Goal: Information Seeking & Learning: Learn about a topic

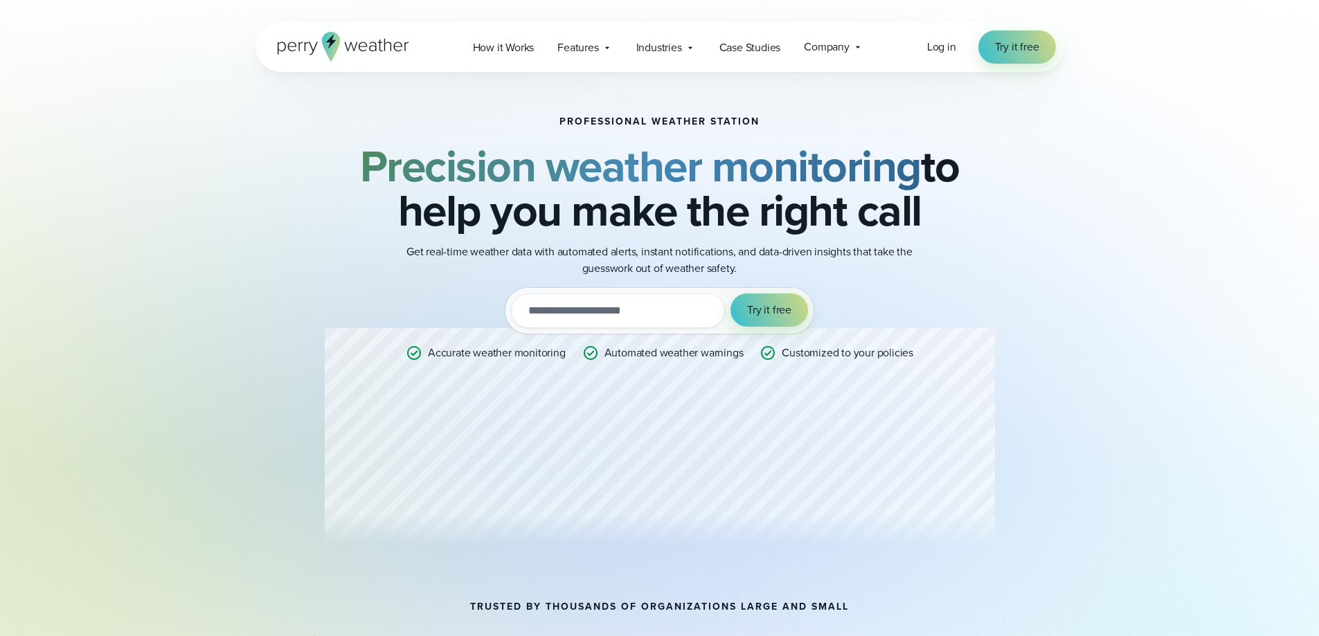
drag, startPoint x: 928, startPoint y: 110, endPoint x: 995, endPoint y: -51, distance: 174.1
click at [836, 45] on span "Company" at bounding box center [827, 47] width 46 height 17
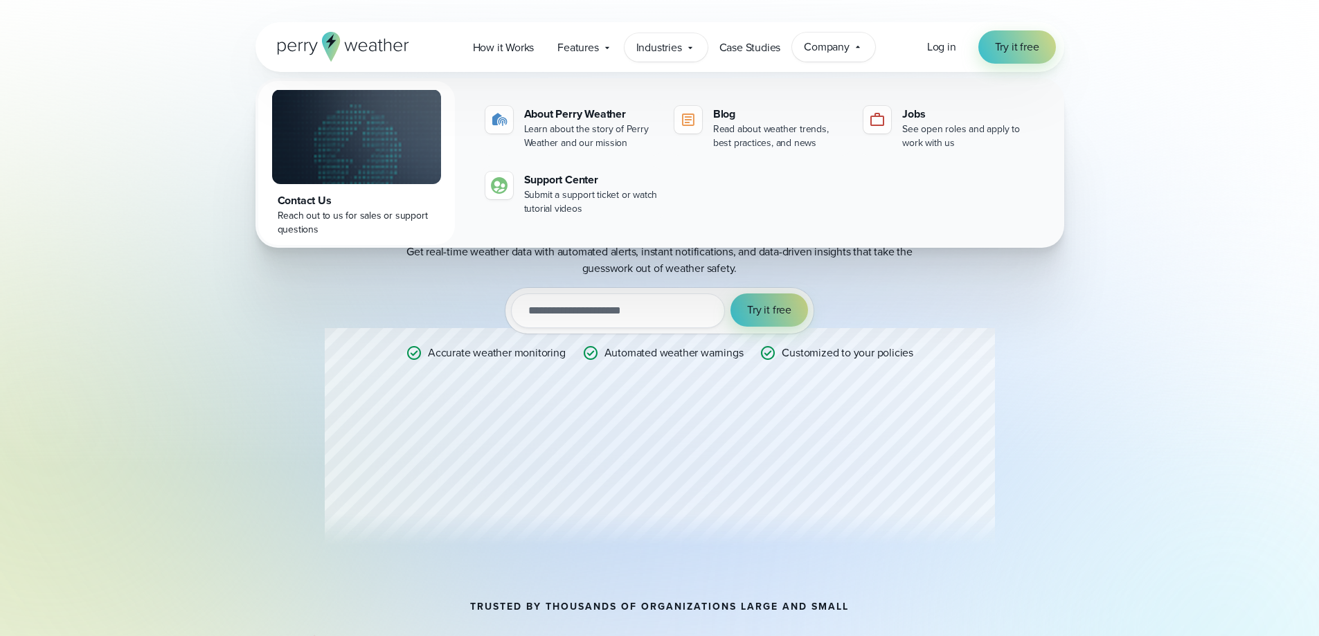
click at [670, 46] on span "Industries" at bounding box center [659, 47] width 46 height 17
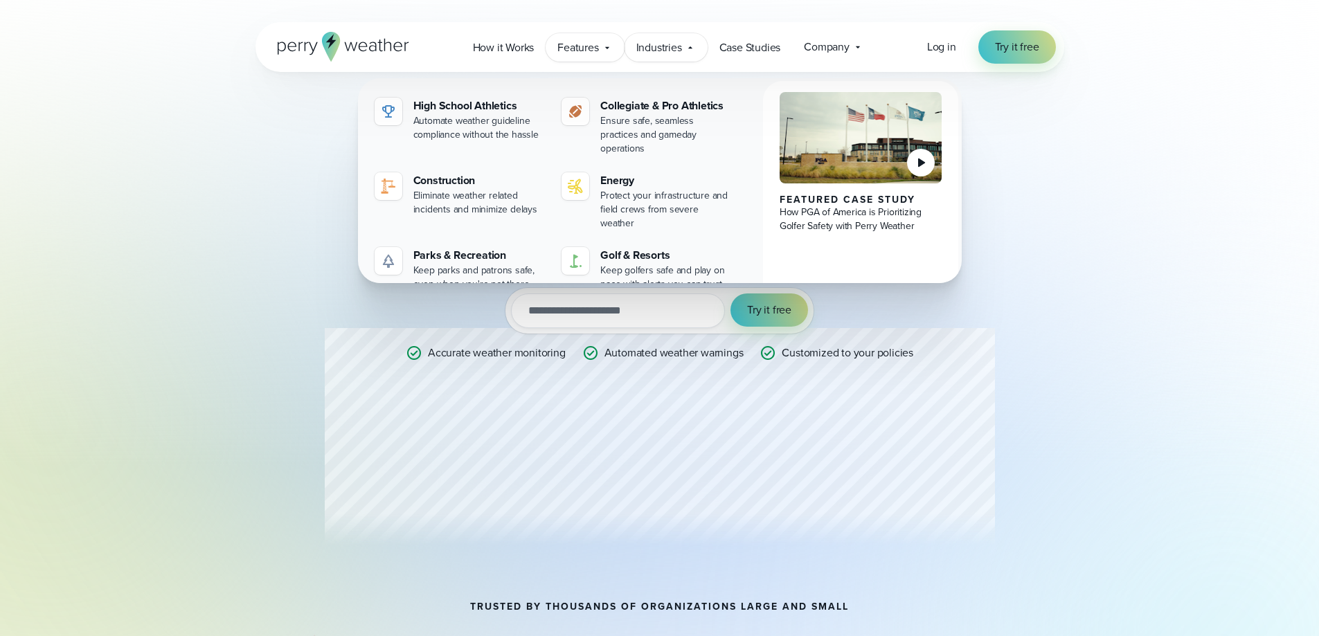
click at [595, 46] on span "Features" at bounding box center [577, 47] width 41 height 17
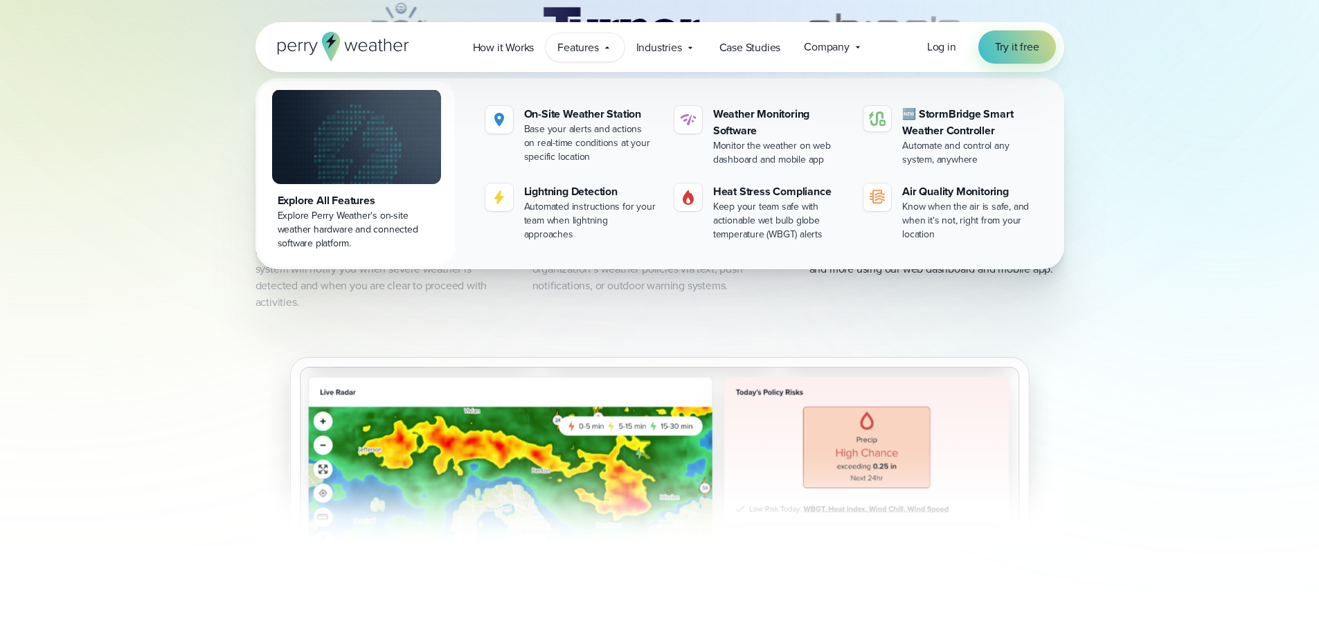
scroll to position [762, 0]
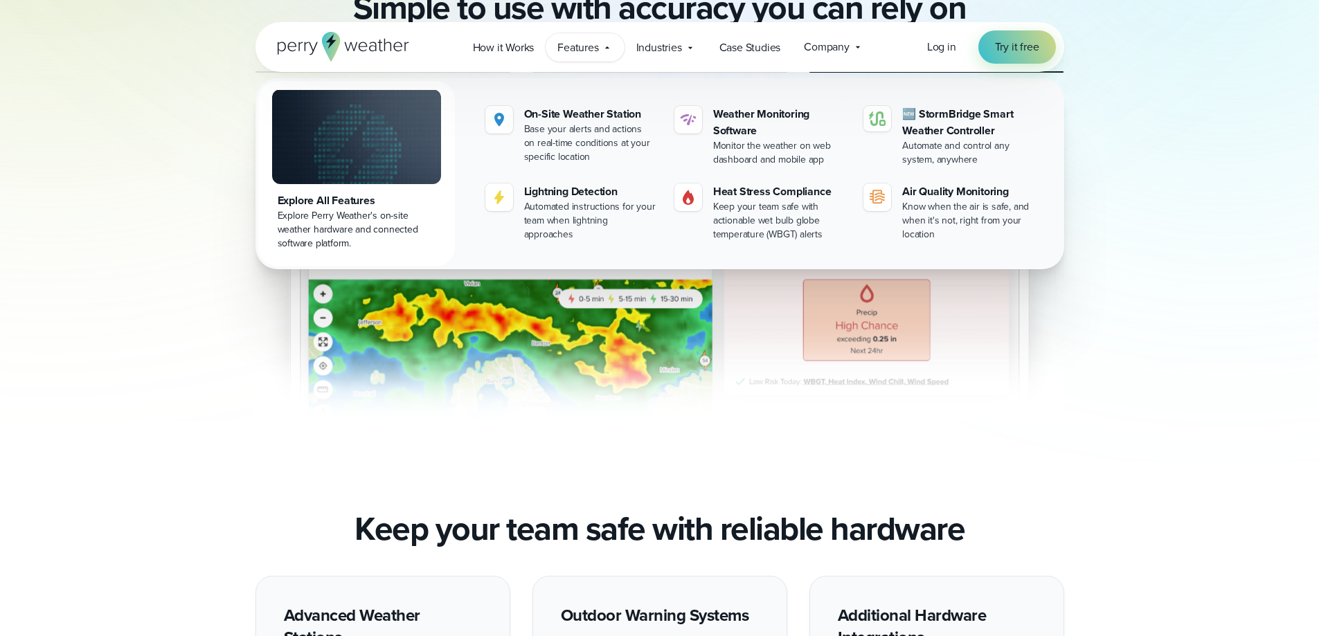
click at [532, 346] on img "3 of 3" at bounding box center [660, 310] width 809 height 221
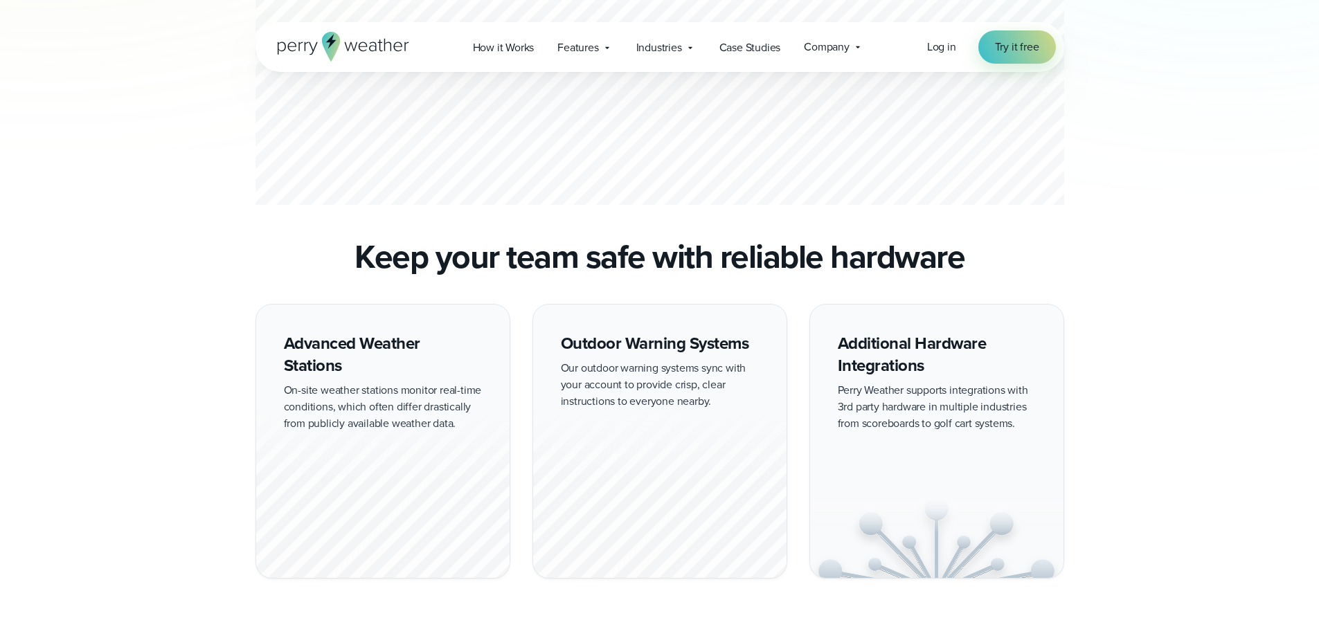
scroll to position [831, 0]
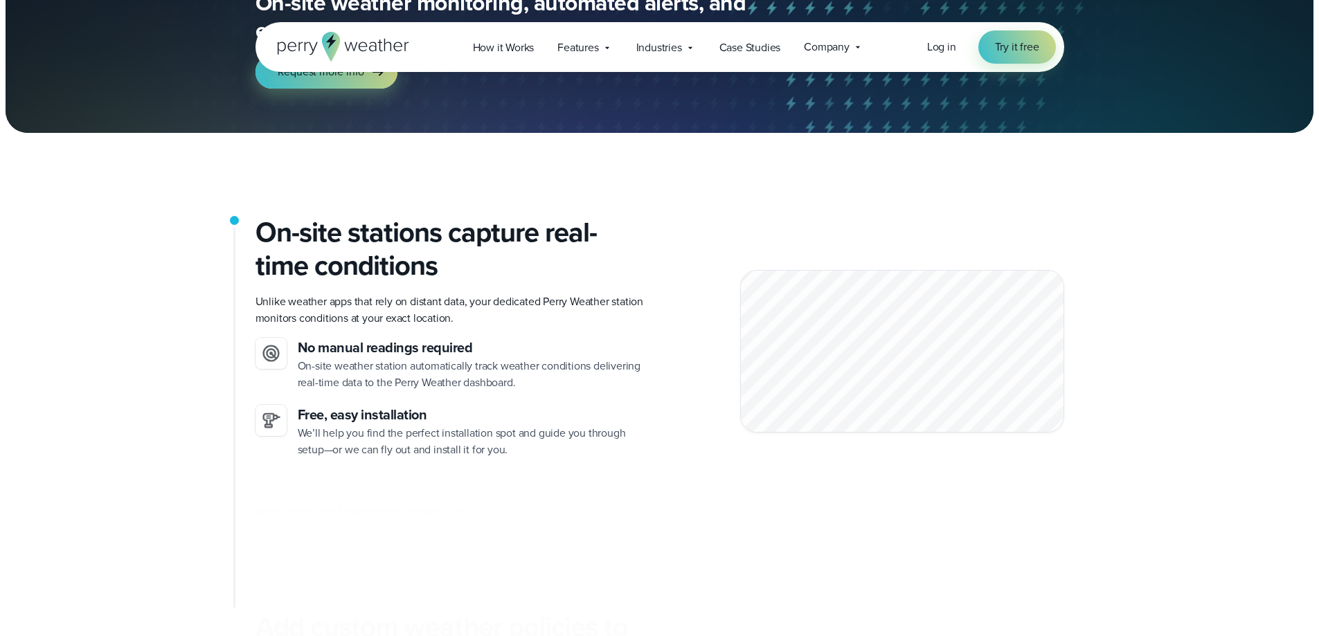
scroll to position [208, 0]
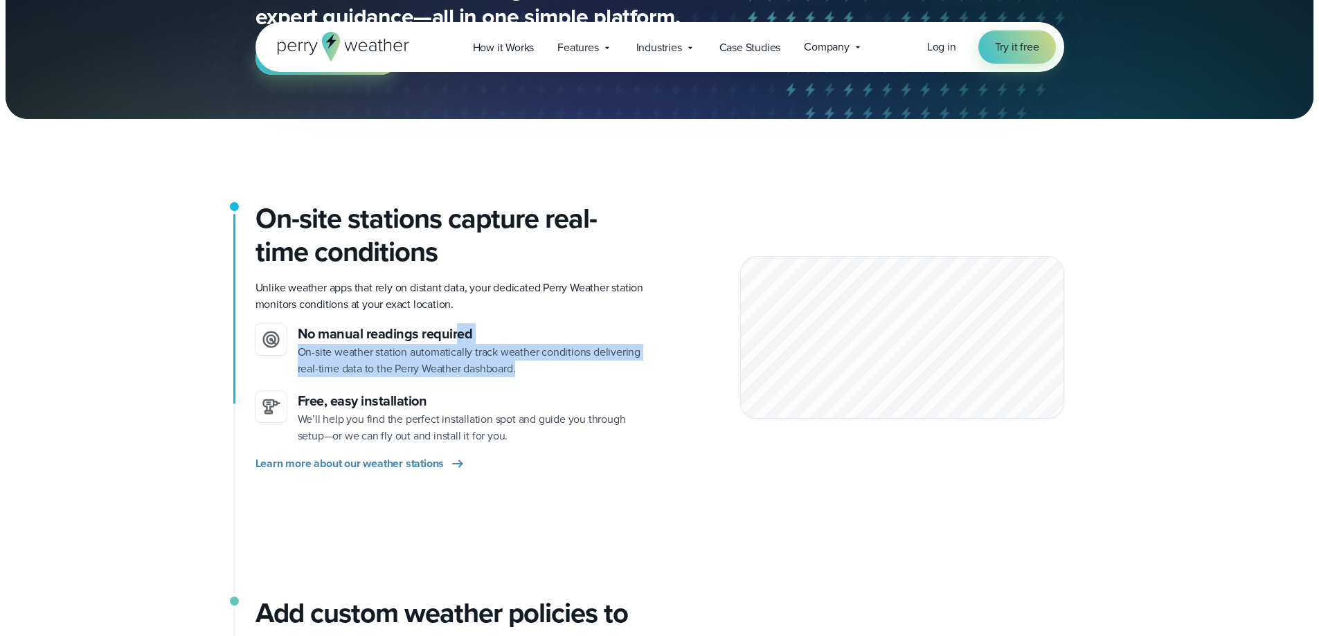
drag, startPoint x: 456, startPoint y: 333, endPoint x: 575, endPoint y: 363, distance: 123.4
click at [575, 363] on div "No manual readings required On-site weather station automatically track weather…" at bounding box center [473, 350] width 351 height 53
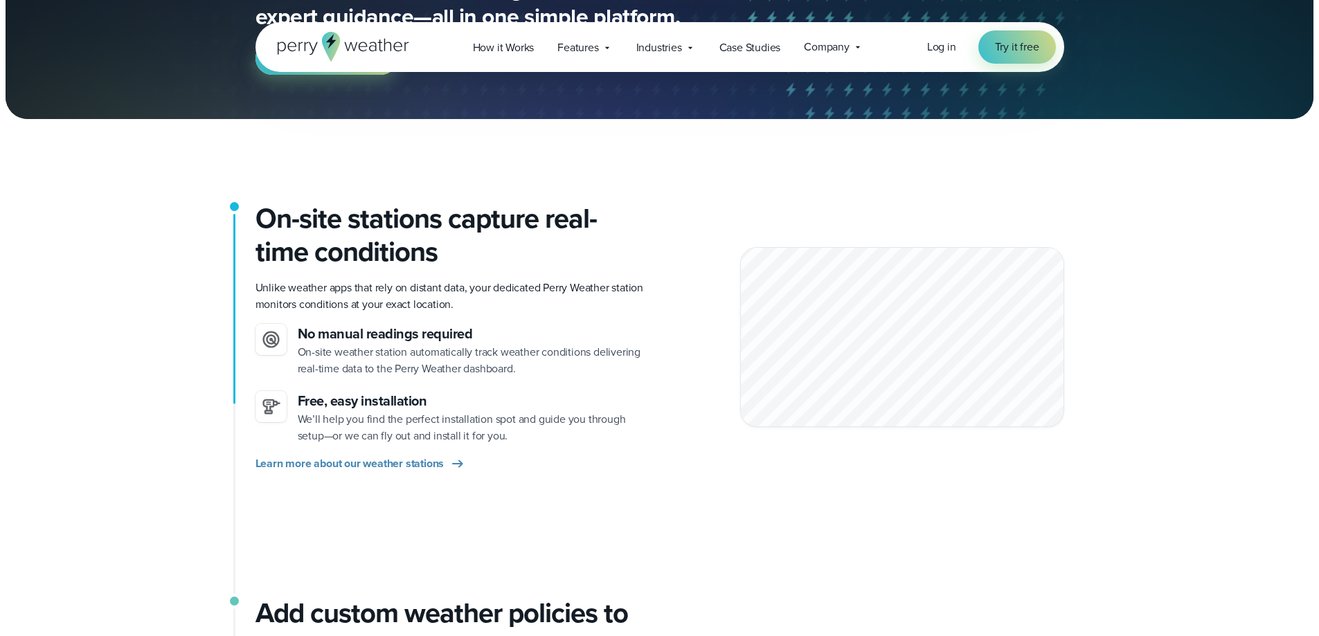
click at [550, 457] on div "Learn more about our weather stations" at bounding box center [452, 464] width 393 height 17
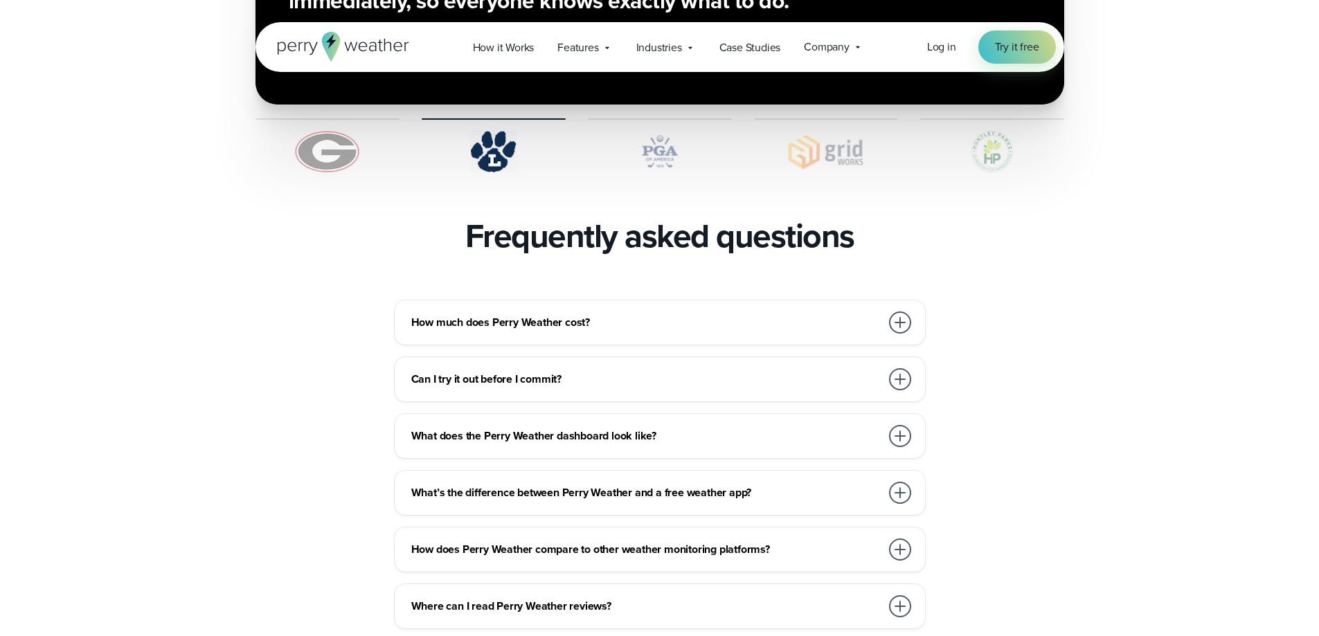
scroll to position [2908, 0]
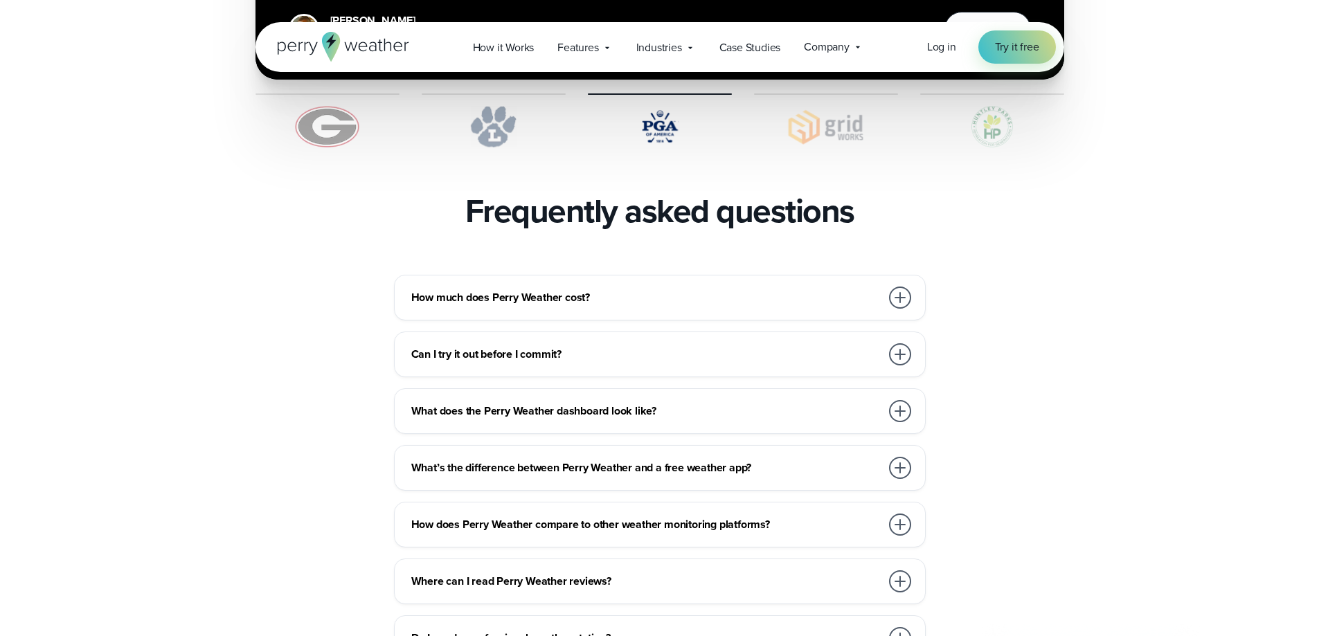
click at [899, 287] on div at bounding box center [900, 298] width 22 height 22
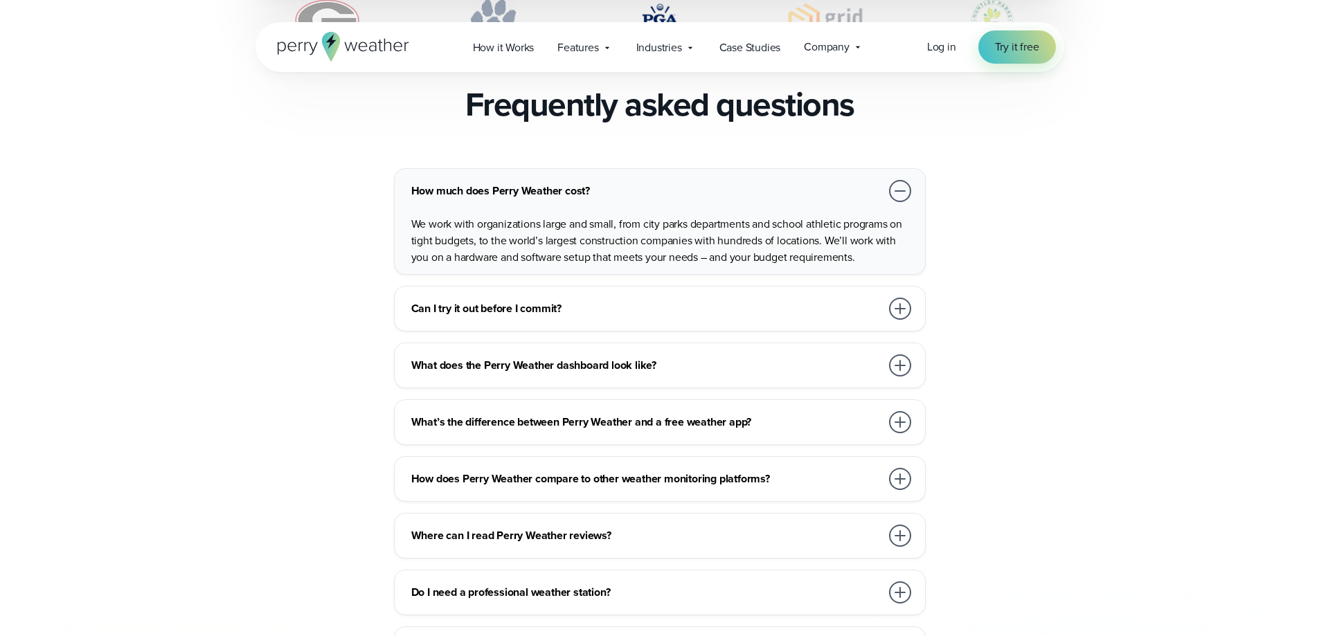
scroll to position [3047, 0]
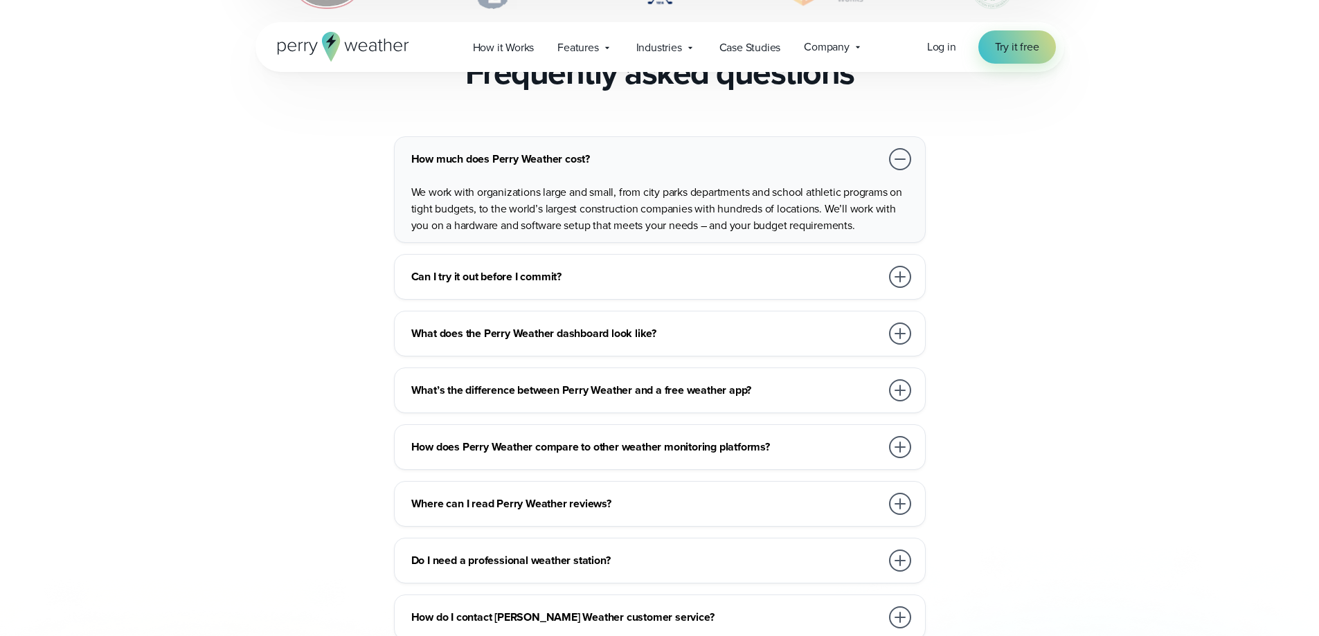
click at [890, 266] on div at bounding box center [900, 277] width 22 height 22
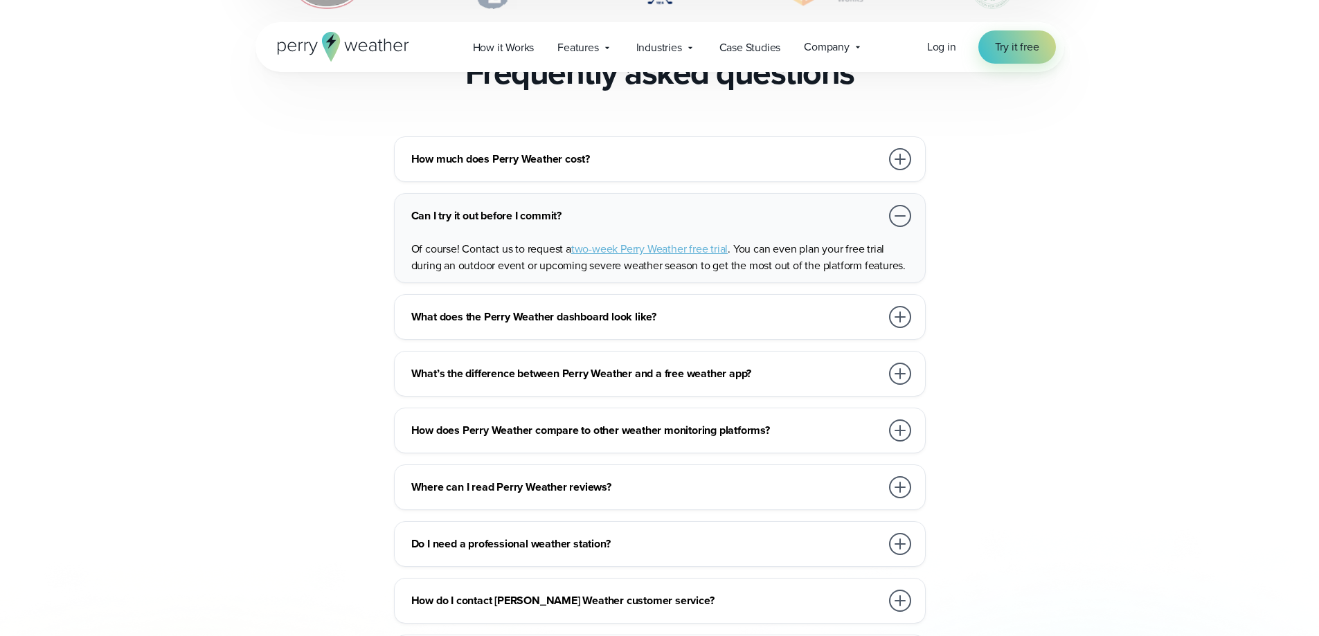
click at [893, 306] on div at bounding box center [900, 317] width 22 height 22
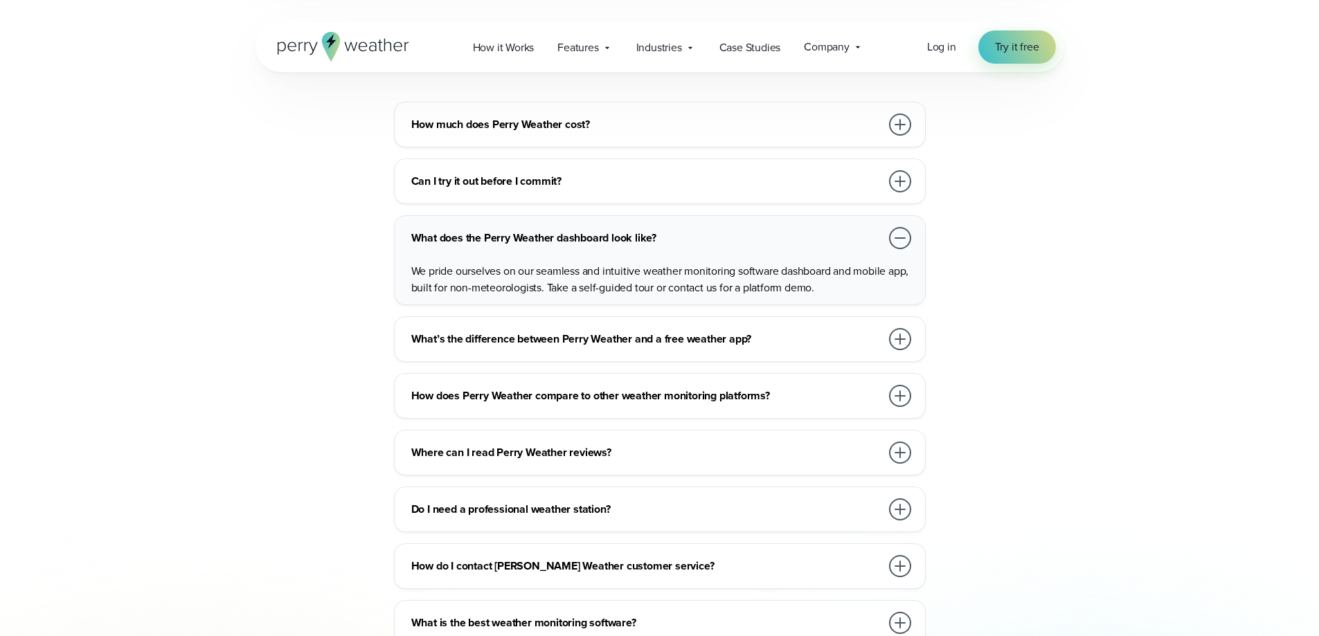
scroll to position [3116, 0]
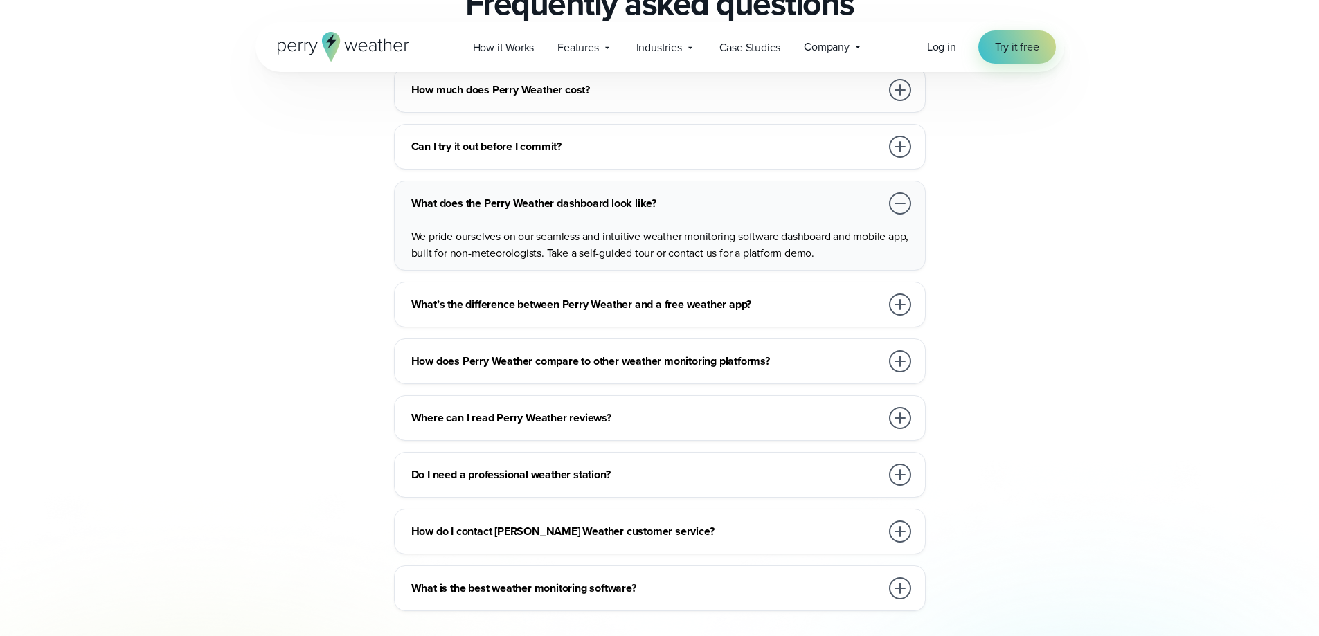
click at [899, 294] on div at bounding box center [900, 305] width 22 height 22
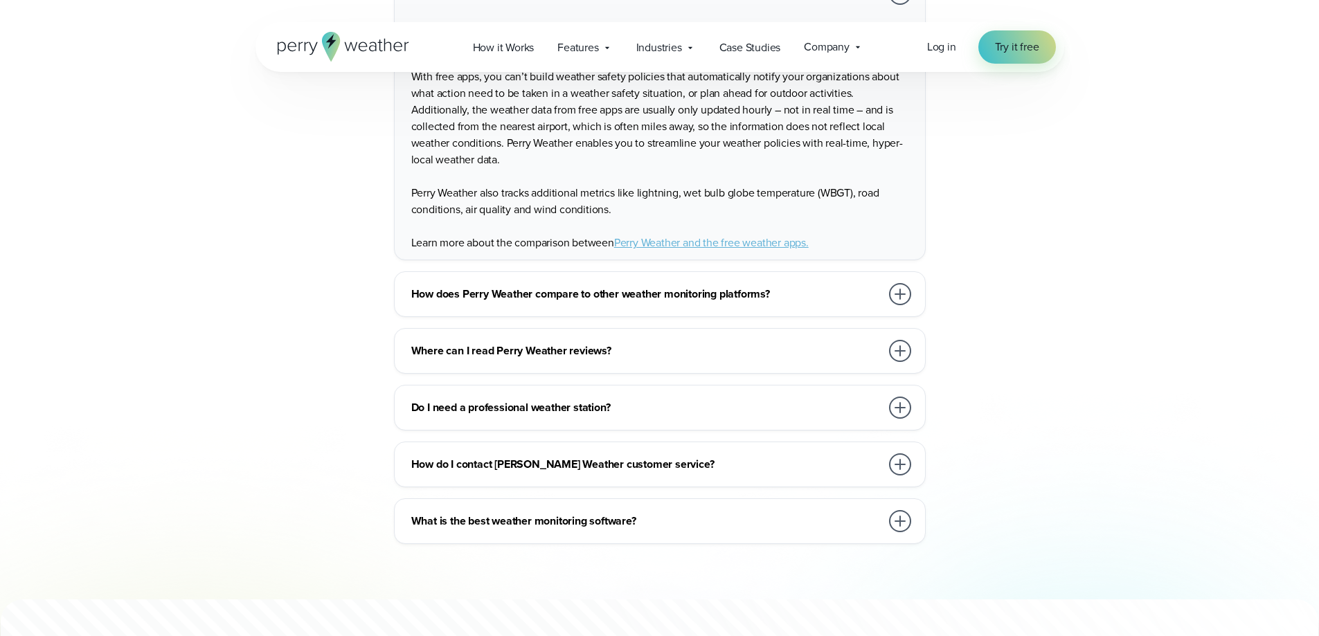
scroll to position [3393, 0]
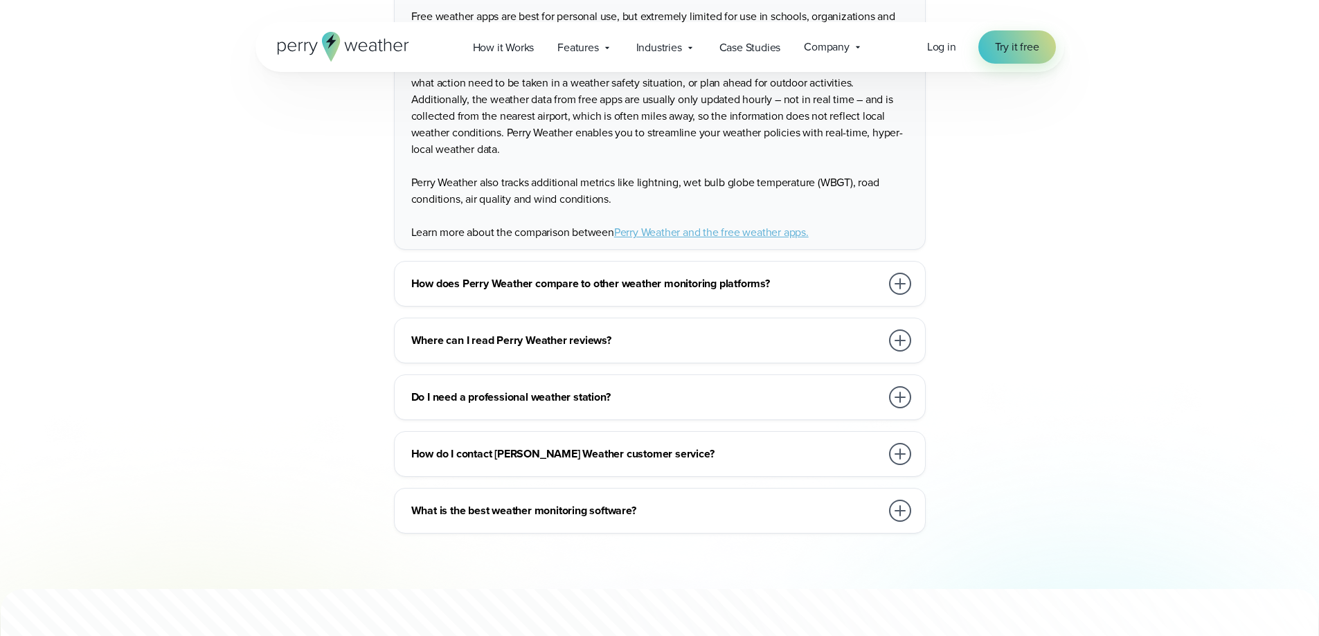
click at [899, 273] on div at bounding box center [900, 284] width 22 height 22
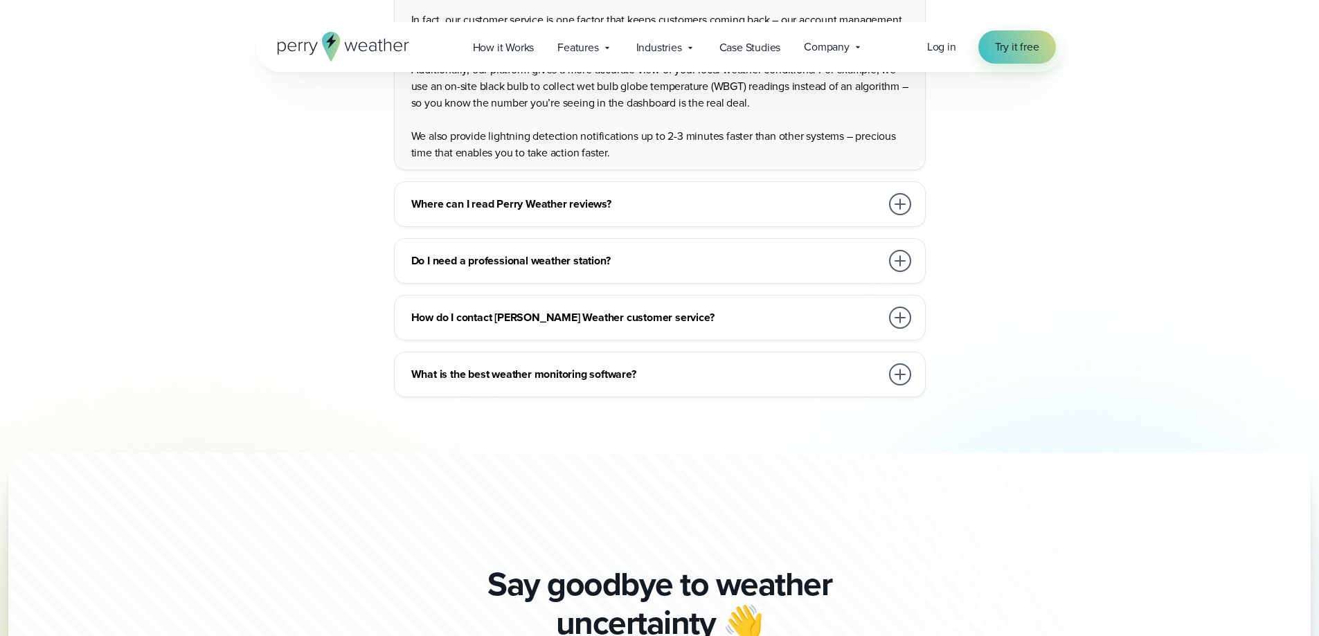
scroll to position [3531, 0]
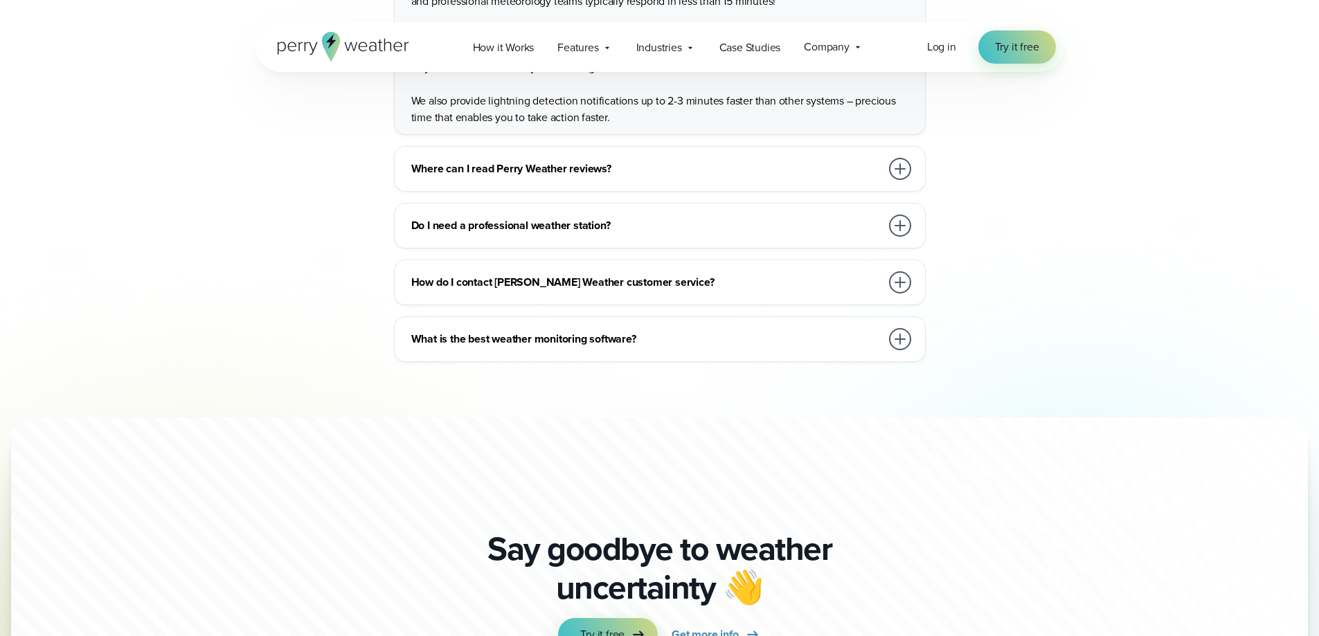
click at [906, 215] on div at bounding box center [900, 226] width 22 height 22
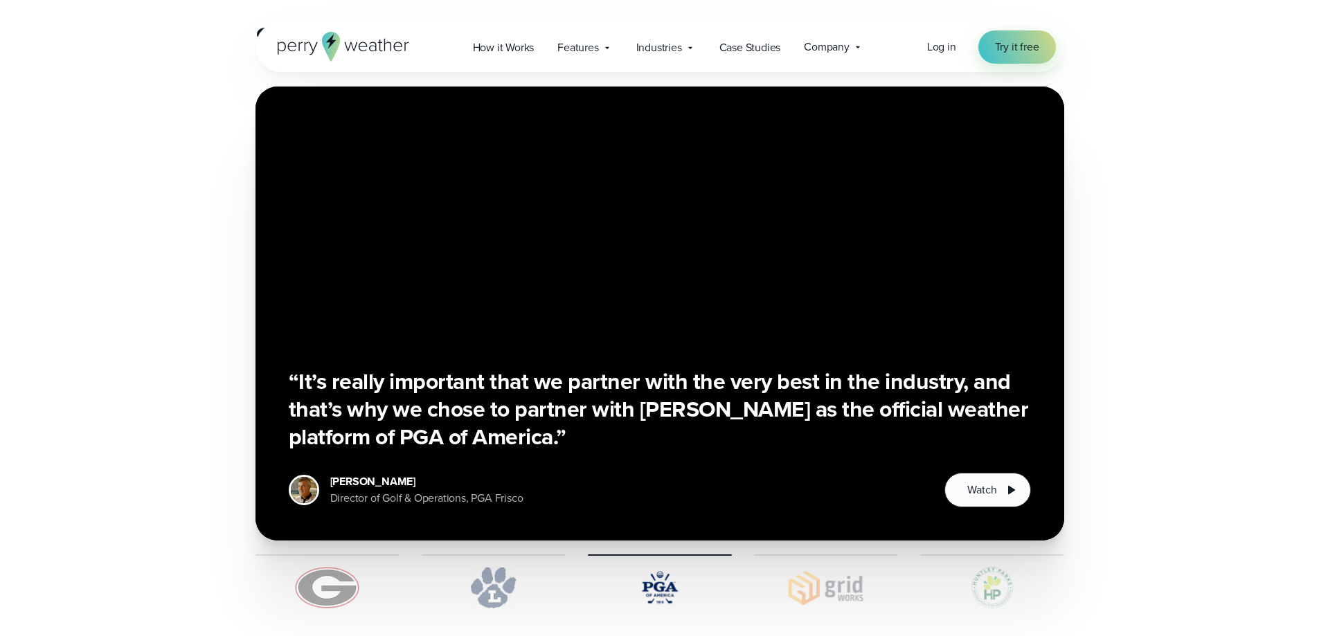
scroll to position [993, 0]
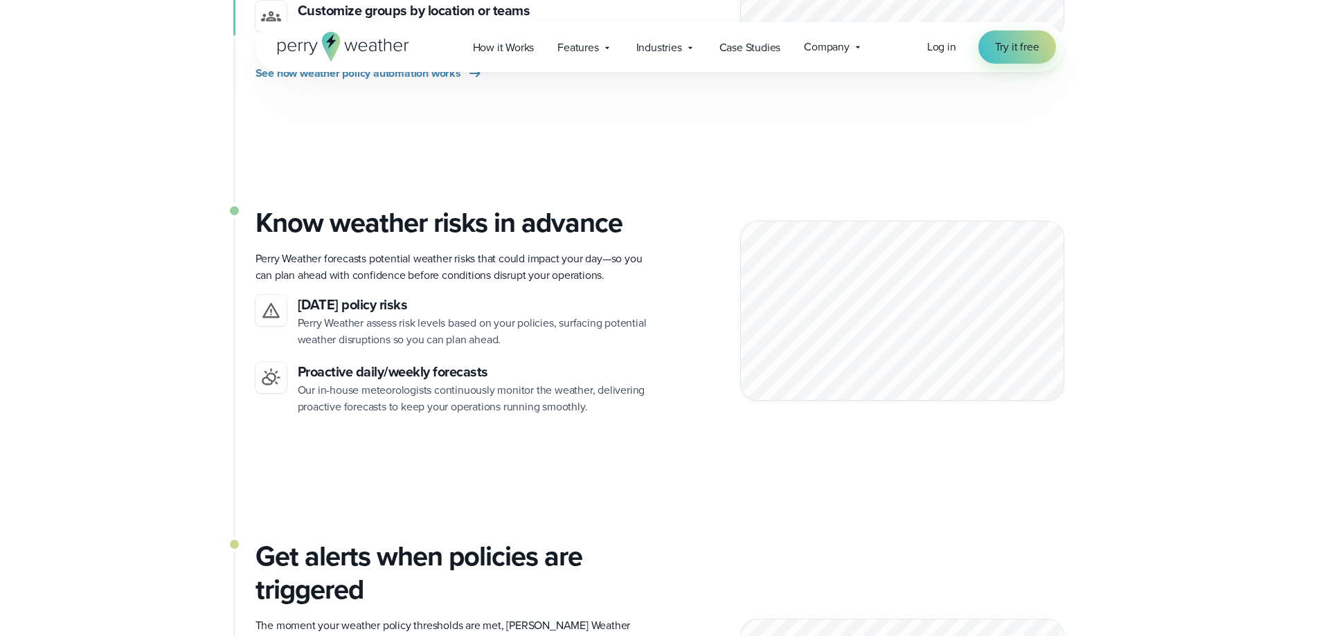
drag, startPoint x: 973, startPoint y: 310, endPoint x: 888, endPoint y: 21, distance: 300.8
